Goal: Find specific page/section: Find specific page/section

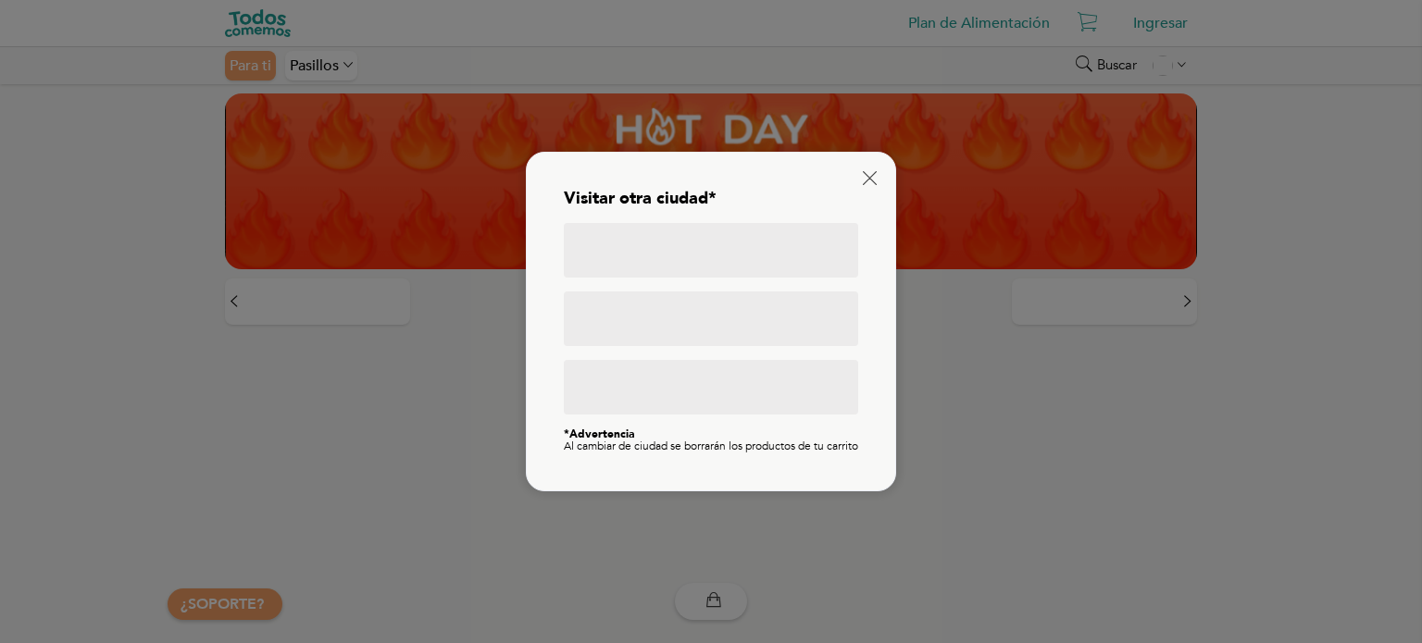
click at [873, 175] on icon at bounding box center [870, 178] width 14 height 14
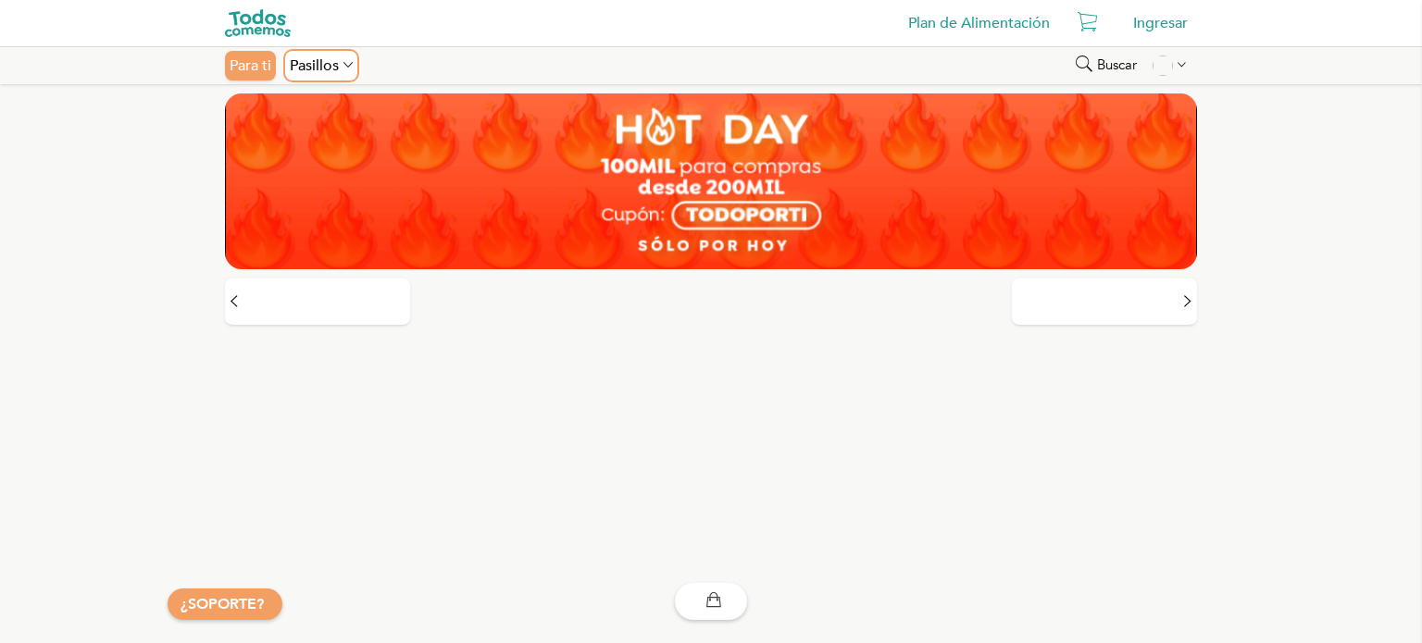
click at [337, 66] on div "Pasillos" at bounding box center [321, 66] width 72 height 30
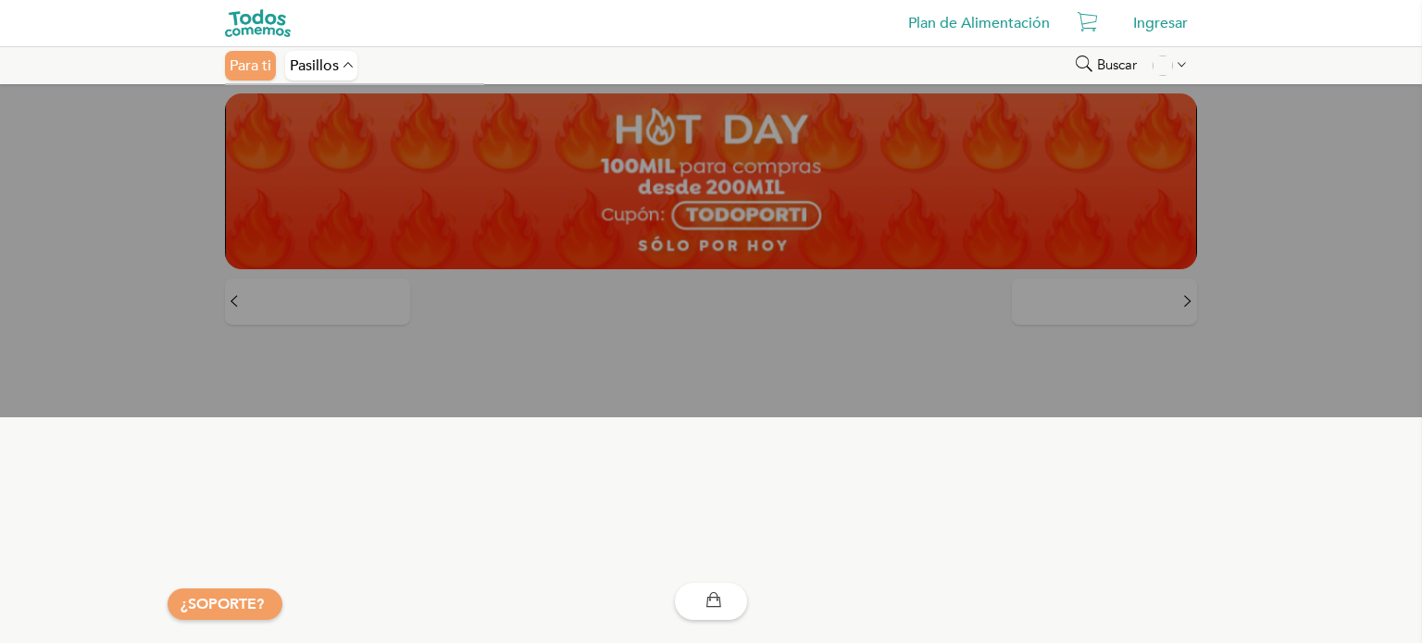
drag, startPoint x: 1421, startPoint y: 139, endPoint x: 1416, endPoint y: 245, distance: 106.6
click at [1416, 245] on div at bounding box center [711, 250] width 1422 height 333
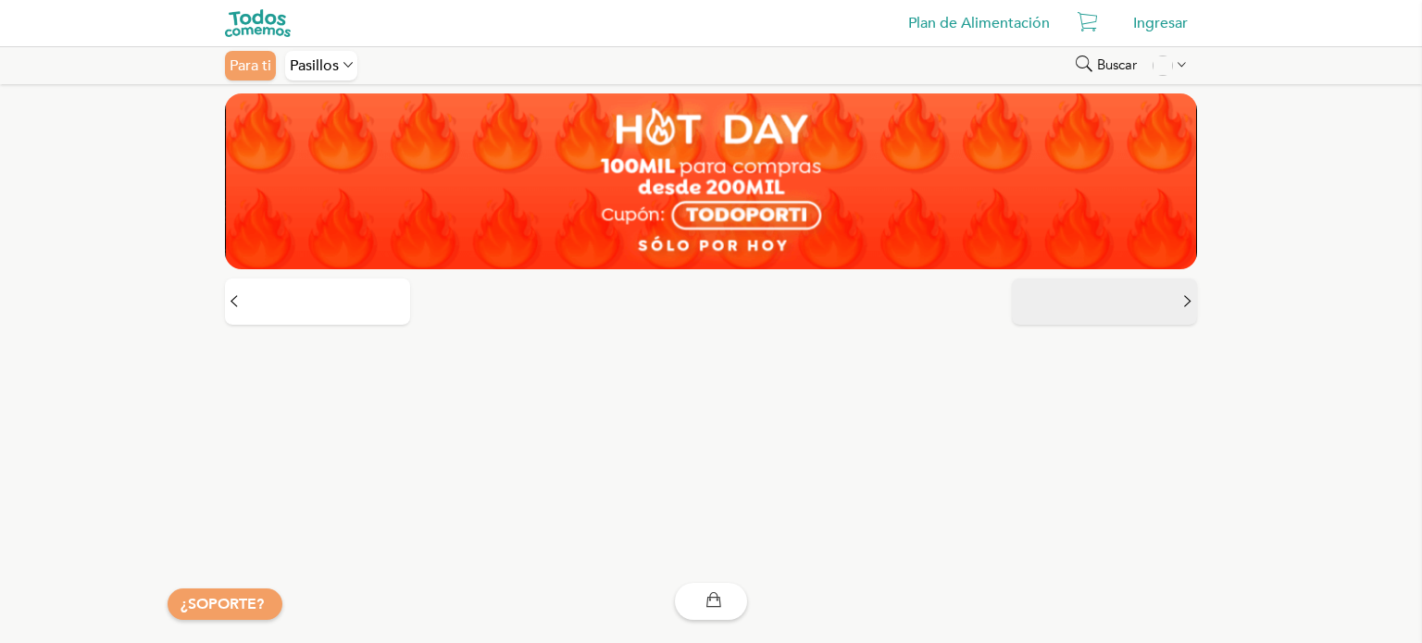
click at [1152, 296] on button at bounding box center [1104, 302] width 185 height 46
click at [1144, 303] on button at bounding box center [1104, 302] width 185 height 46
click at [314, 65] on div "Pasillos" at bounding box center [321, 66] width 72 height 30
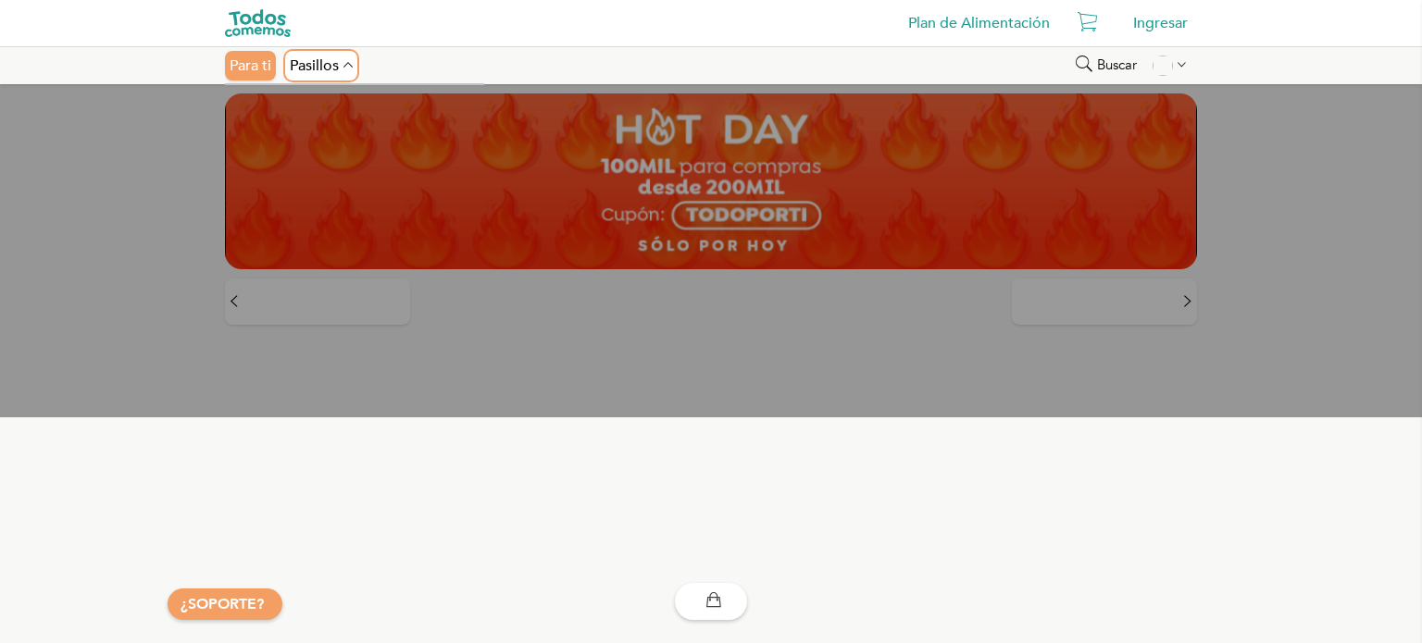
click at [354, 61] on div "Pasillos" at bounding box center [321, 66] width 72 height 30
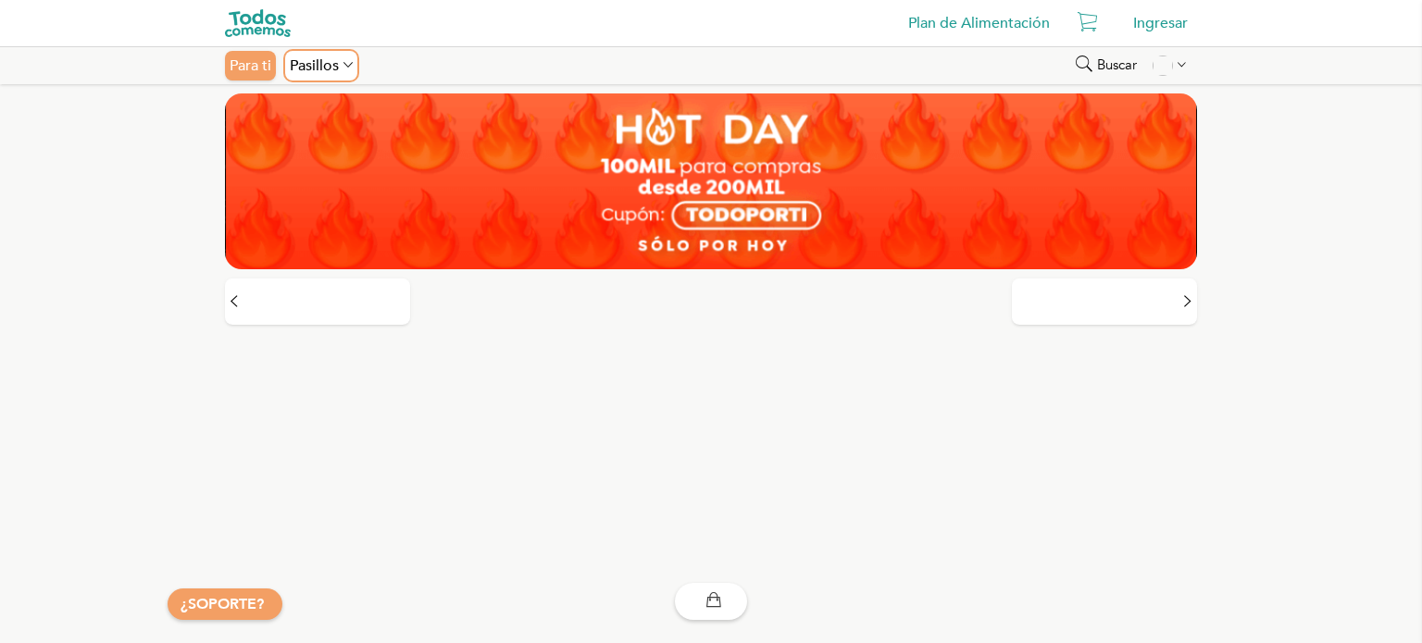
click at [346, 66] on icon at bounding box center [347, 65] width 9 height 17
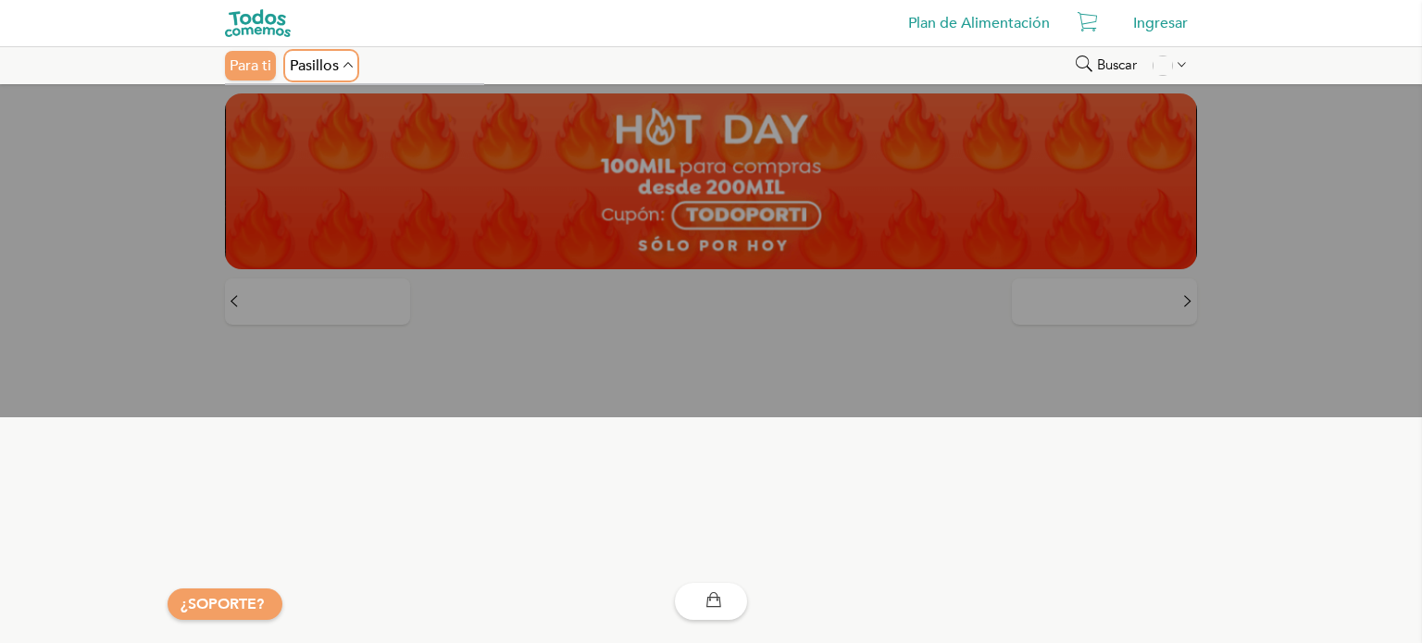
click at [346, 66] on icon at bounding box center [347, 65] width 9 height 17
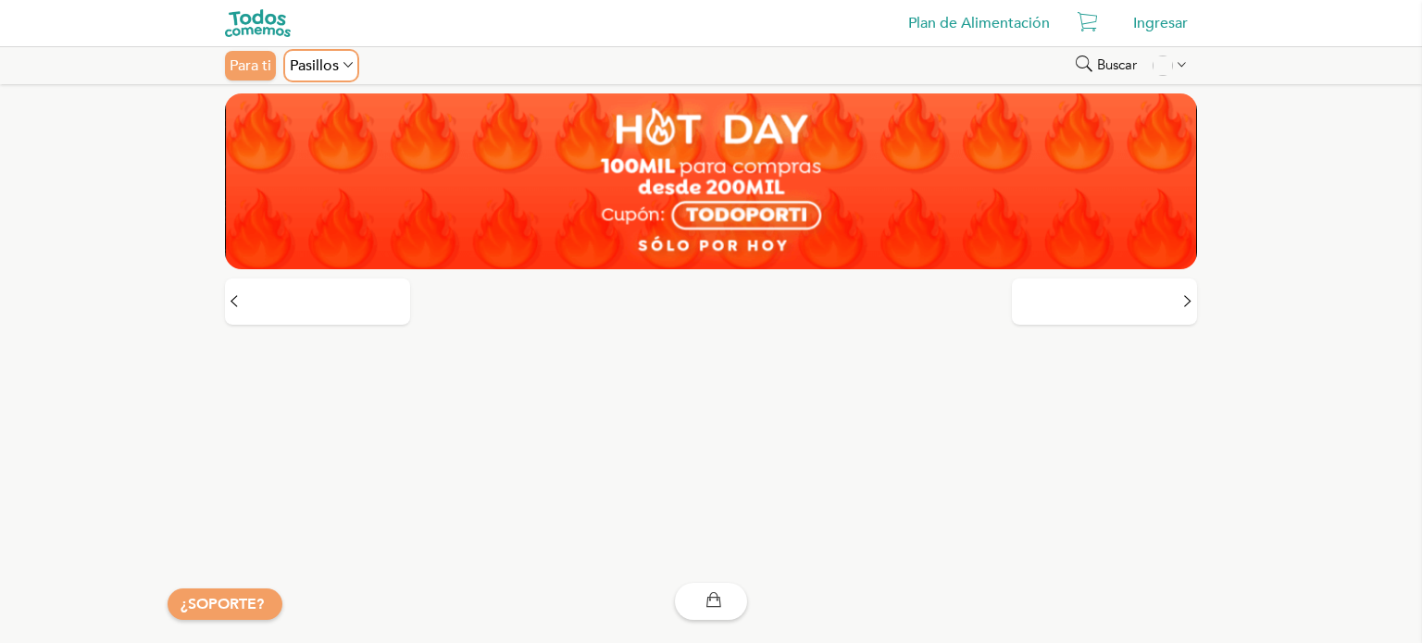
click at [309, 61] on div "Pasillos" at bounding box center [321, 66] width 72 height 30
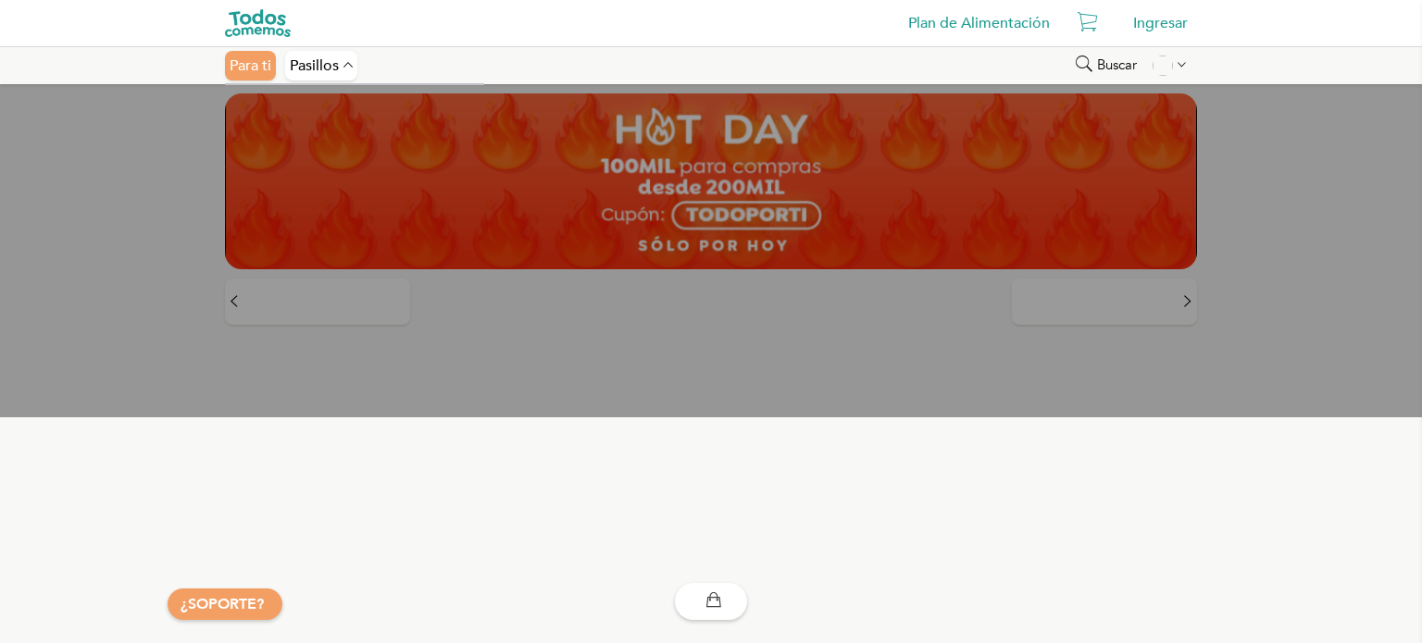
click at [1012, 24] on link "Plan de Alimentación" at bounding box center [979, 23] width 160 height 37
